Goal: Information Seeking & Learning: Stay updated

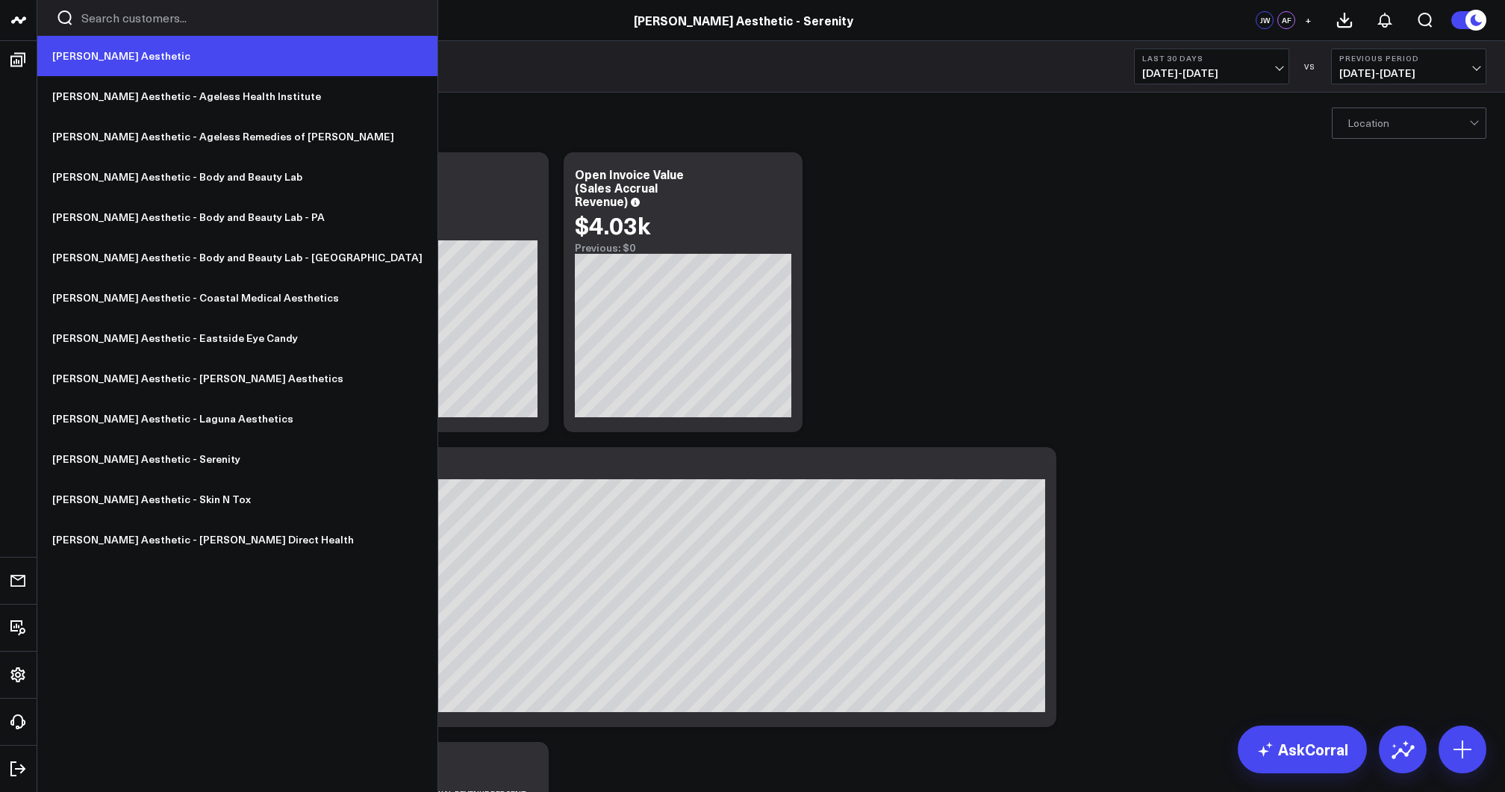
click at [69, 49] on link "[PERSON_NAME] Aesthetic" at bounding box center [237, 56] width 400 height 40
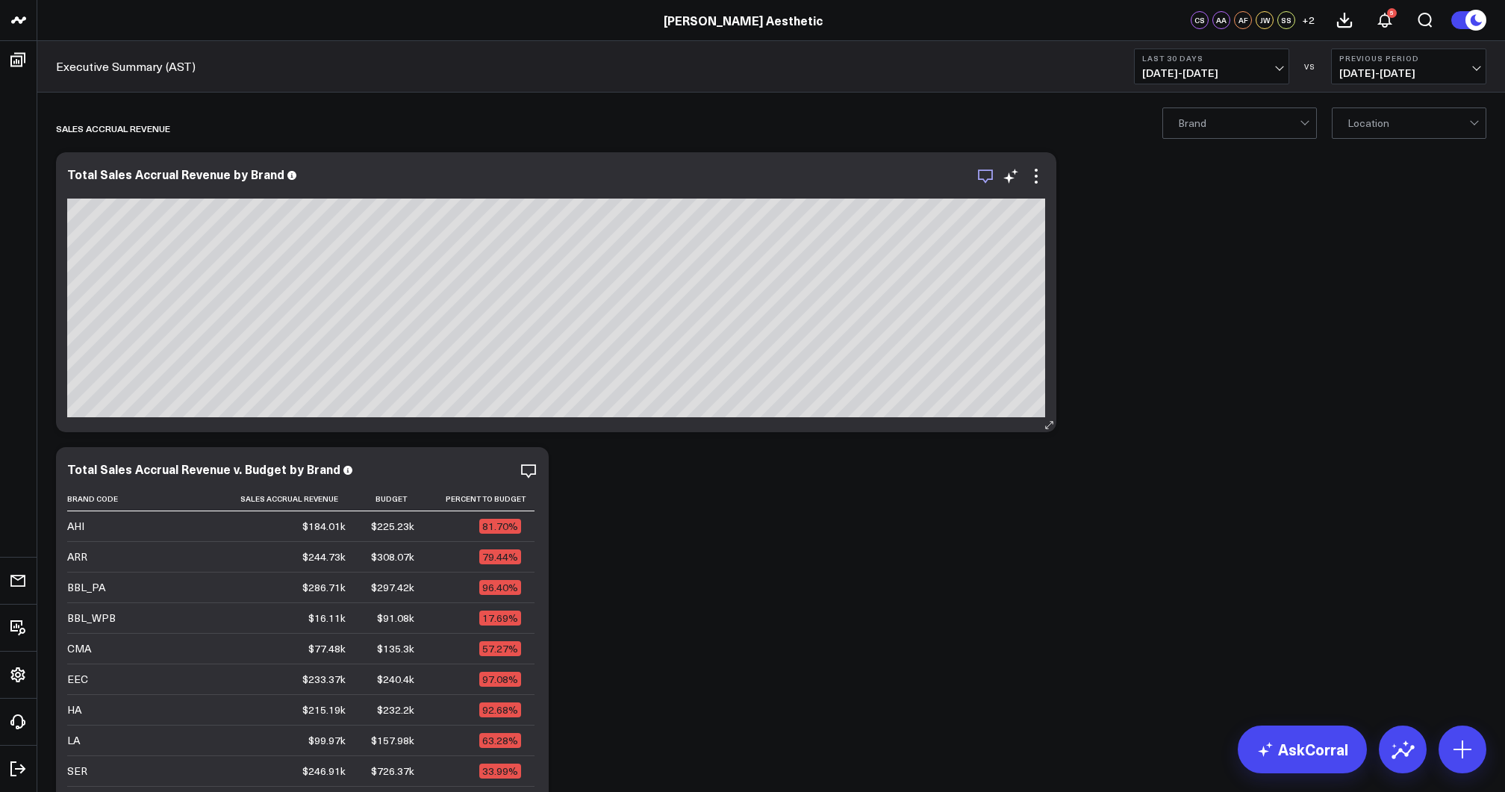
click at [989, 175] on icon "button" at bounding box center [986, 176] width 18 height 18
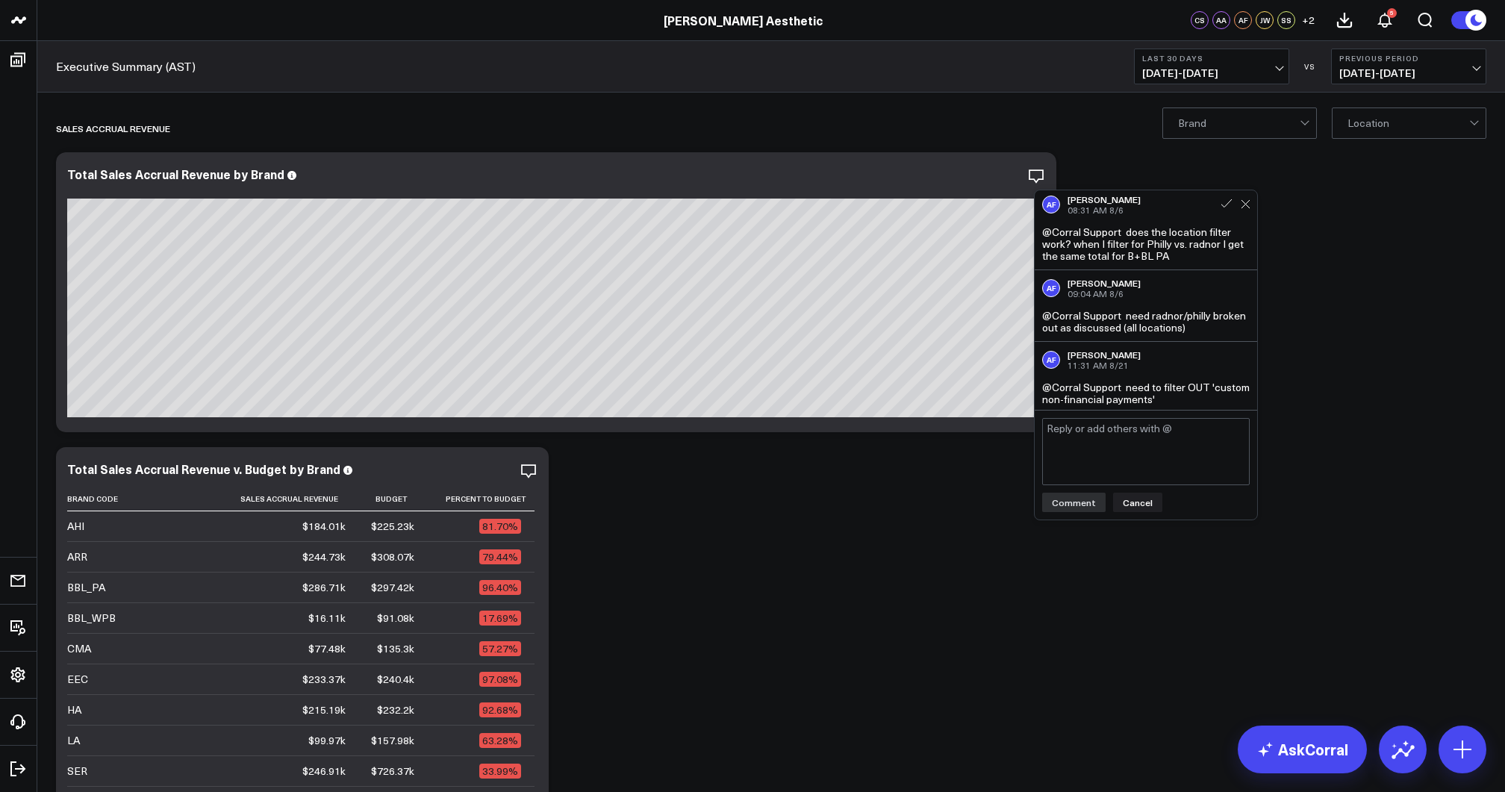
scroll to position [408, 0]
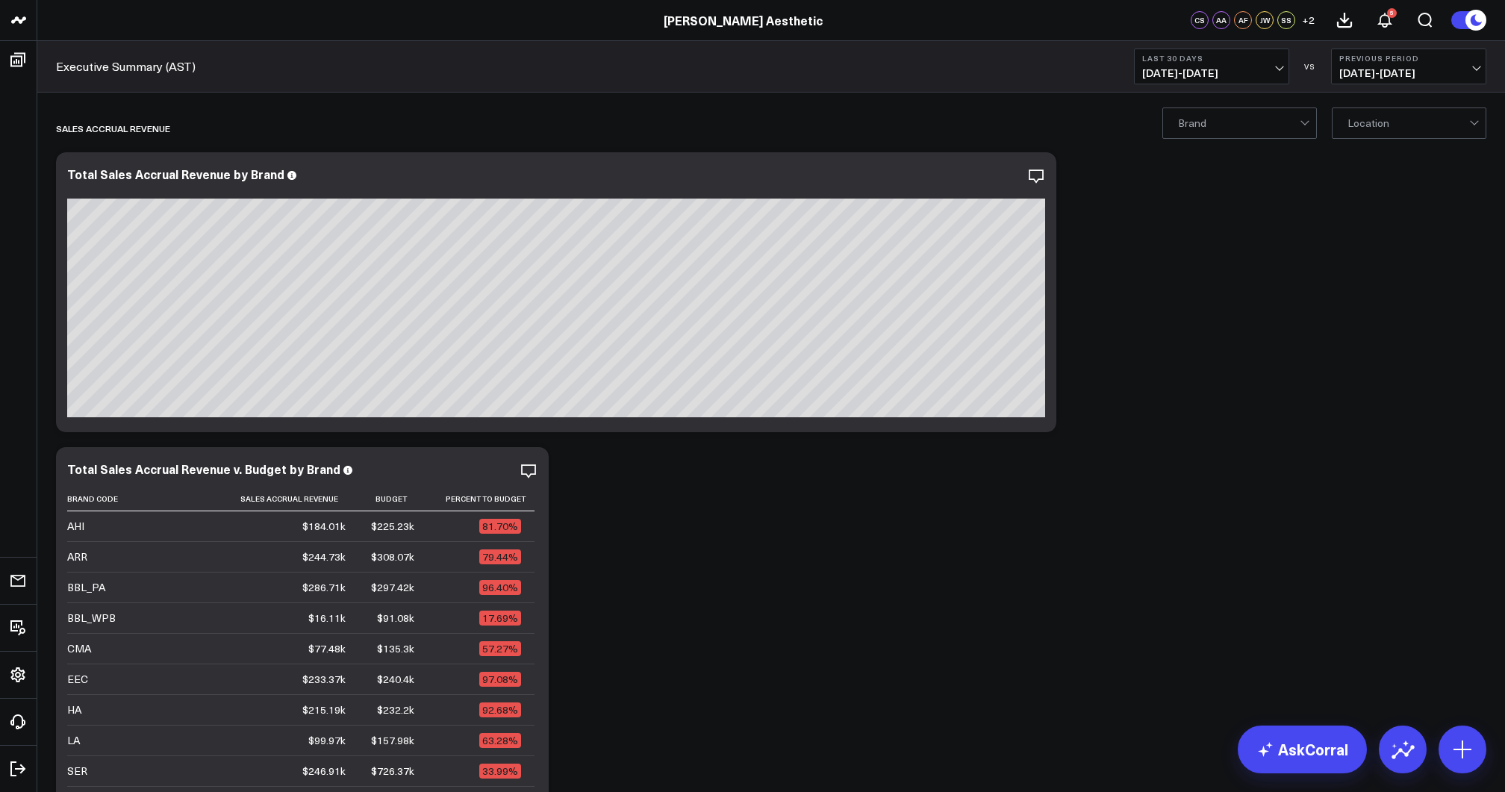
click at [1356, 72] on span "[DATE] - [DATE]" at bounding box center [1409, 73] width 139 height 12
click at [1371, 150] on link "YoY" at bounding box center [1409, 157] width 154 height 28
